Goal: Navigation & Orientation: Understand site structure

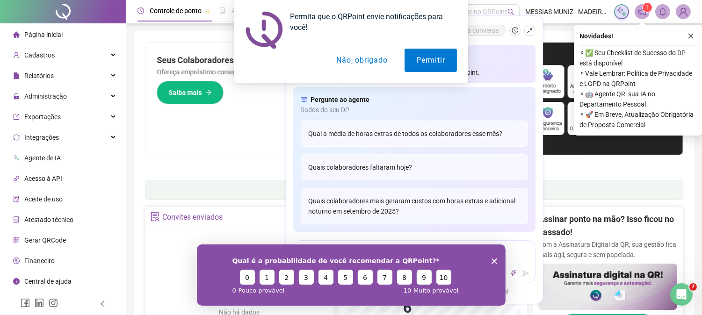
click at [495, 259] on div "Qual é a probabilidade de você recomendar a QRPoint? 0 1 2 3 4 5 6 7 8 9 10 0 -…" at bounding box center [351, 274] width 309 height 61
click at [495, 259] on icon "Encerrar pesquisa" at bounding box center [494, 261] width 6 height 6
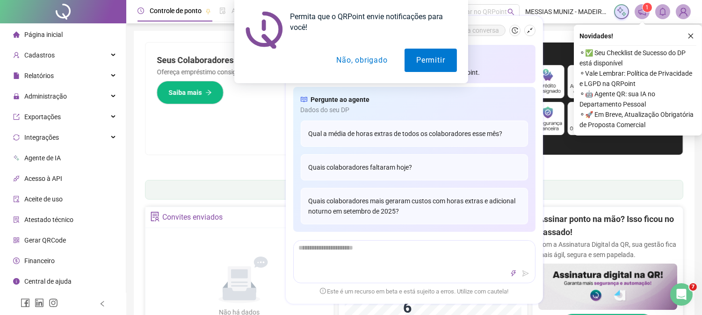
click at [690, 36] on div "Permita que o QRPoint envie notificações para você! Permitir Não, obrigado" at bounding box center [351, 41] width 702 height 83
click at [360, 62] on button "Não, obrigado" at bounding box center [362, 60] width 74 height 23
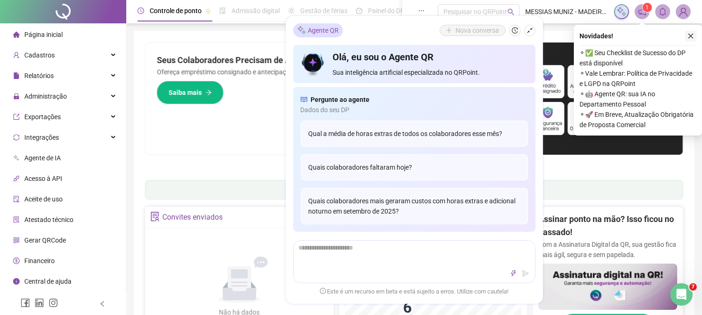
click at [691, 37] on icon "close" at bounding box center [691, 36] width 7 height 7
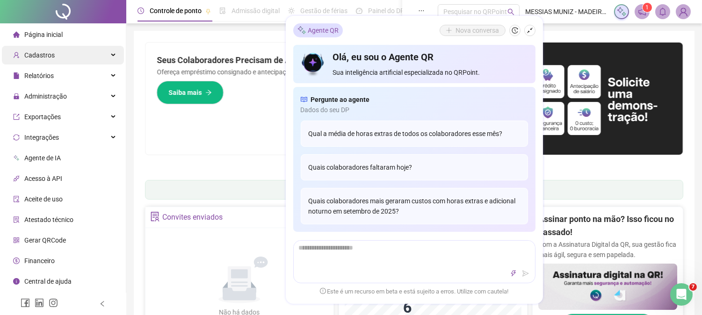
click at [33, 52] on span "Cadastros" at bounding box center [39, 54] width 30 height 7
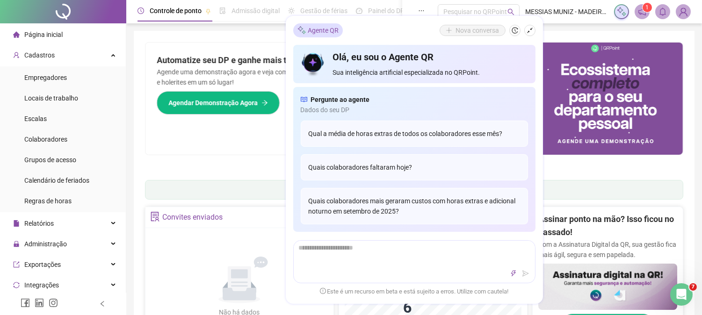
click at [195, 137] on div "Automatize seu DP e ganhe mais tempo! 🚀 Agende uma demonstração agora e veja co…" at bounding box center [280, 99] width 269 height 112
click at [207, 161] on div "Pague o QRPoint com Cartão de Crédito Sua assinatura: mais segurança, prática e…" at bounding box center [414, 107] width 539 height 131
click at [258, 145] on div "Automatize seu DP e ganhe mais tempo! 🚀 Agende uma demonstração agora e veja co…" at bounding box center [280, 99] width 269 height 112
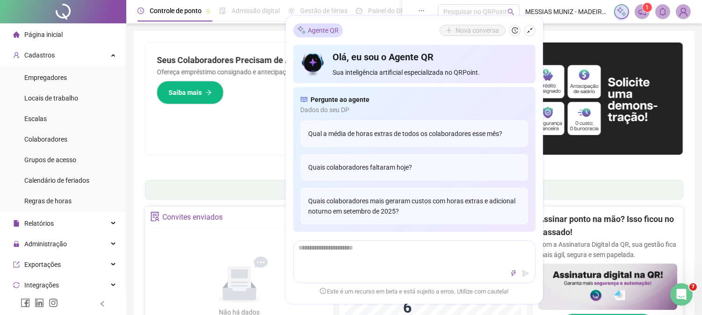
click at [0, 22] on div at bounding box center [63, 11] width 126 height 23
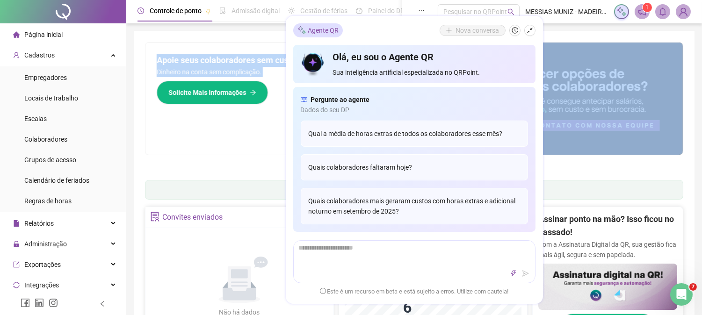
click at [180, 155] on div "Pague o QRPoint com Cartão de Crédito Sua assinatura: mais segurança, prática e…" at bounding box center [414, 107] width 539 height 131
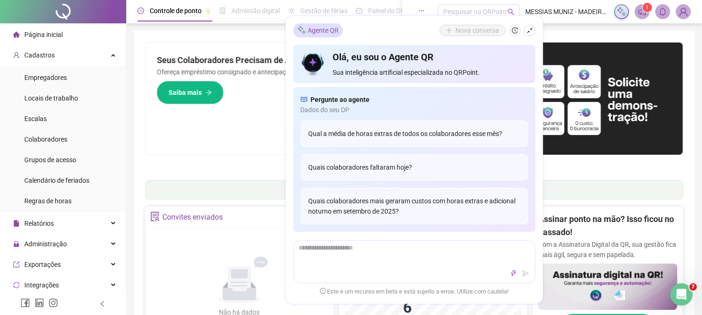
click at [146, 44] on div "Seus Colaboradores Precisam de Apoio Financeiro? Ofereça empréstimo consignado …" at bounding box center [280, 99] width 269 height 112
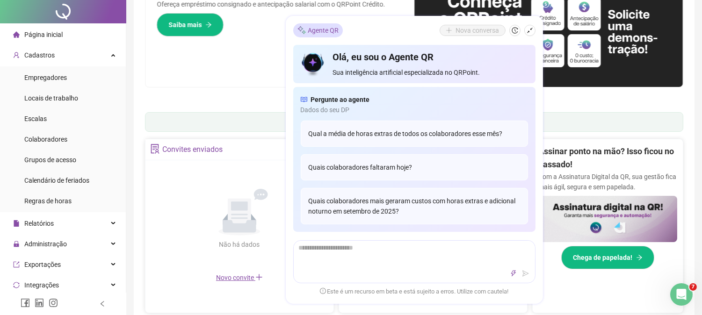
scroll to position [104, 0]
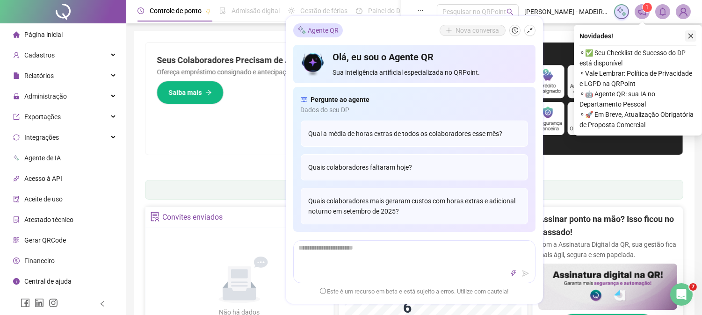
click at [691, 39] on icon "close" at bounding box center [691, 36] width 7 height 7
